Goal: Task Accomplishment & Management: Complete application form

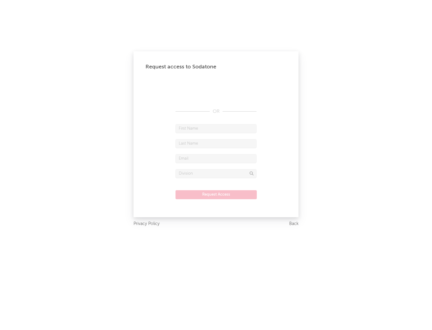
click at [216, 128] on input "text" at bounding box center [215, 128] width 81 height 9
type input "[PERSON_NAME]"
click at [216, 143] on input "text" at bounding box center [215, 143] width 81 height 9
type input "[PERSON_NAME]"
click at [216, 158] on input "text" at bounding box center [215, 158] width 81 height 9
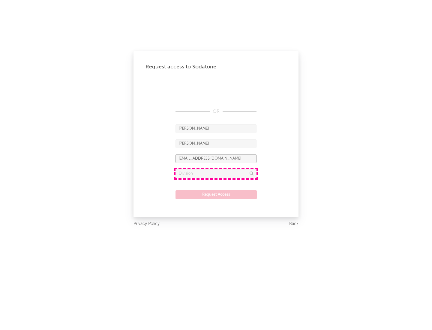
type input "[EMAIL_ADDRESS][DOMAIN_NAME]"
click at [216, 173] on input "text" at bounding box center [215, 173] width 81 height 9
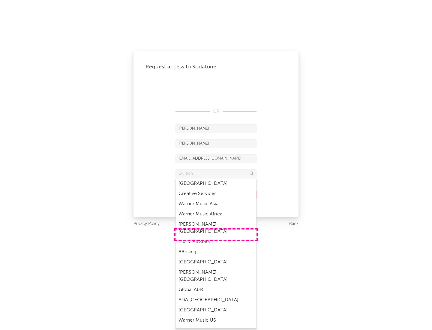
click at [216, 236] on div "Music All Stars" at bounding box center [215, 241] width 81 height 10
type input "Music All Stars"
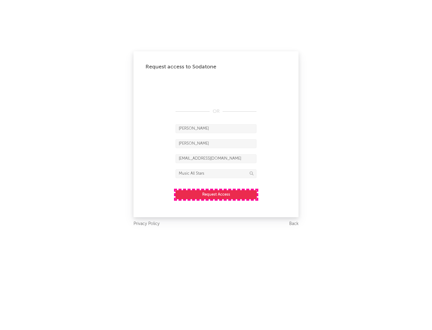
click at [216, 194] on button "Request Access" at bounding box center [215, 194] width 81 height 9
